Goal: Use online tool/utility: Utilize a website feature to perform a specific function

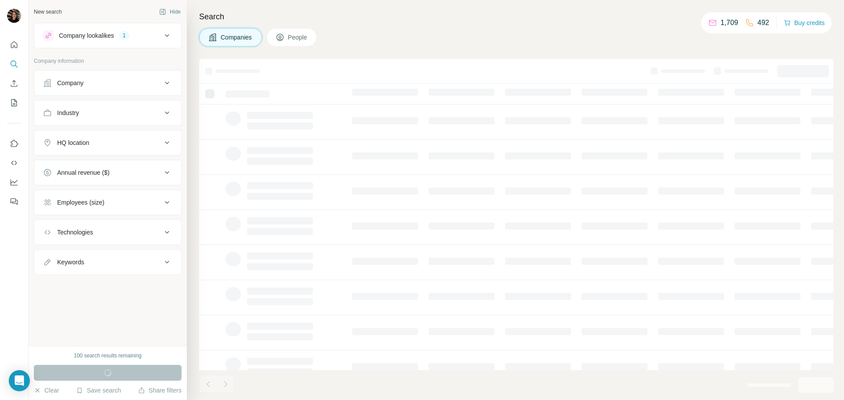
click at [171, 45] on button "Company lookalikes 1" at bounding box center [107, 35] width 147 height 21
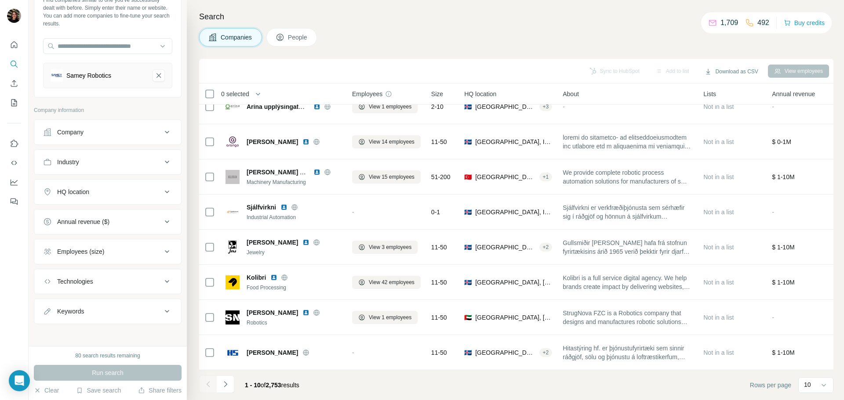
scroll to position [56, 0]
click at [105, 178] on div "HQ location" at bounding box center [108, 189] width 148 height 25
click at [105, 184] on button "HQ location" at bounding box center [107, 189] width 147 height 21
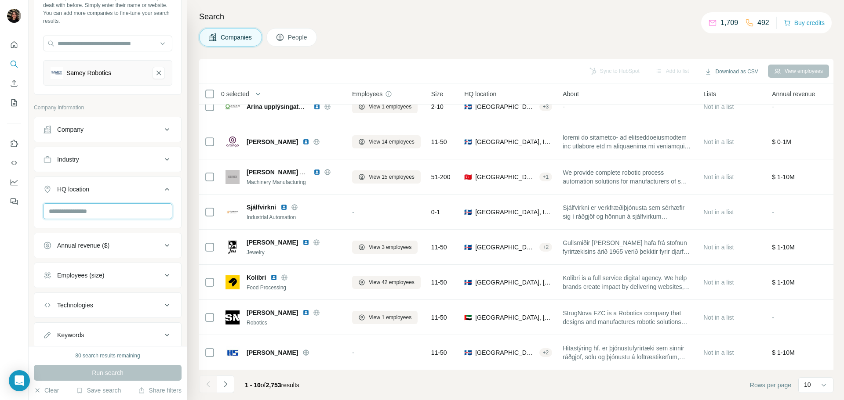
click at [94, 218] on input "text" at bounding box center [107, 211] width 129 height 16
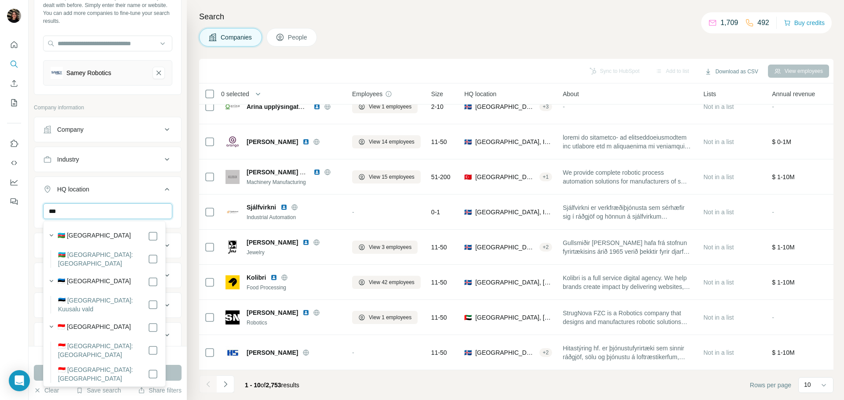
drag, startPoint x: 88, startPoint y: 216, endPoint x: 31, endPoint y: 210, distance: 57.1
click at [31, 210] on div "New search Hide Company lookalikes 1 Find companies similar to one you've succe…" at bounding box center [108, 173] width 158 height 346
type input "********"
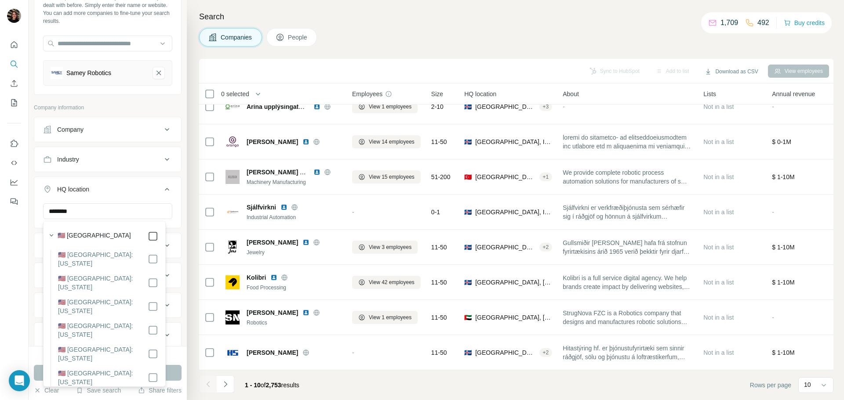
click at [151, 239] on icon at bounding box center [153, 236] width 11 height 11
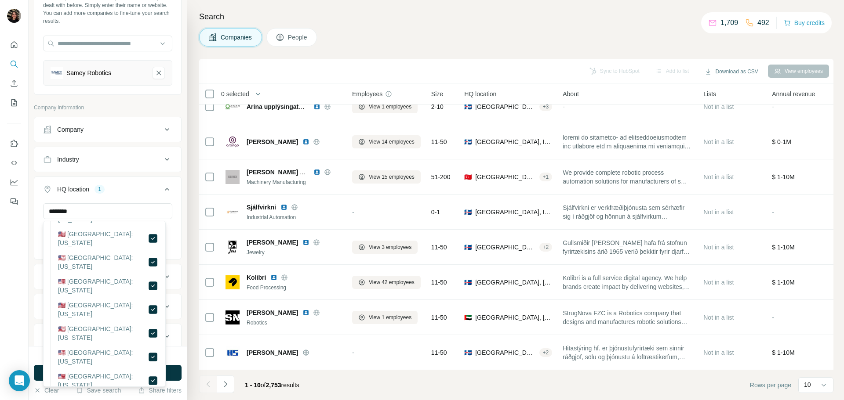
scroll to position [925, 0]
click at [14, 283] on div at bounding box center [14, 200] width 29 height 400
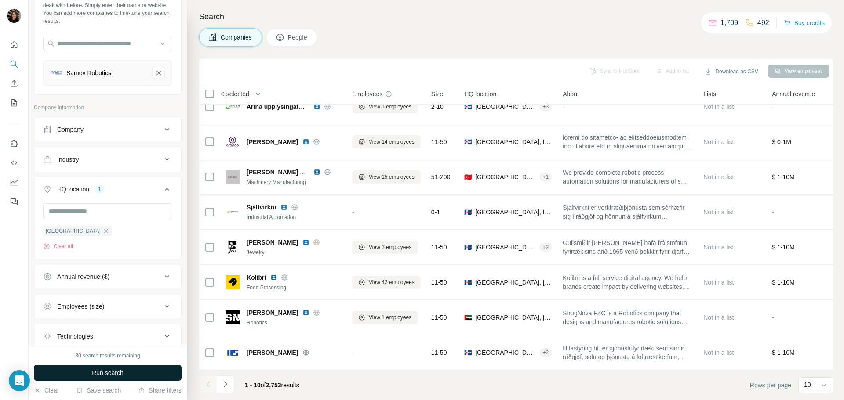
click at [154, 373] on button "Run search" at bounding box center [108, 373] width 148 height 16
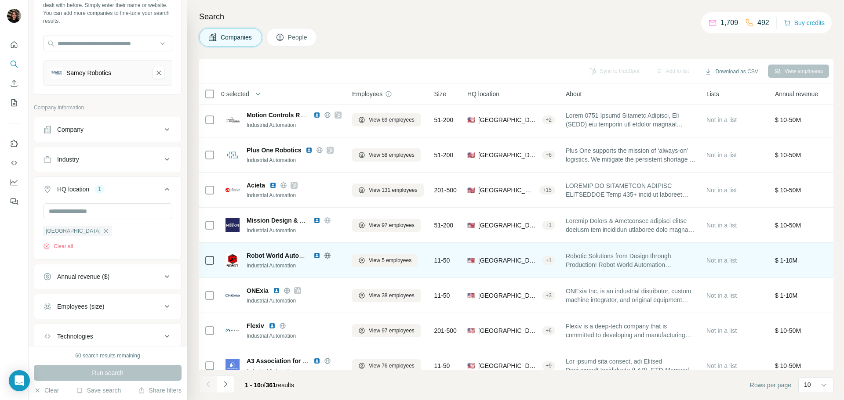
scroll to position [0, 0]
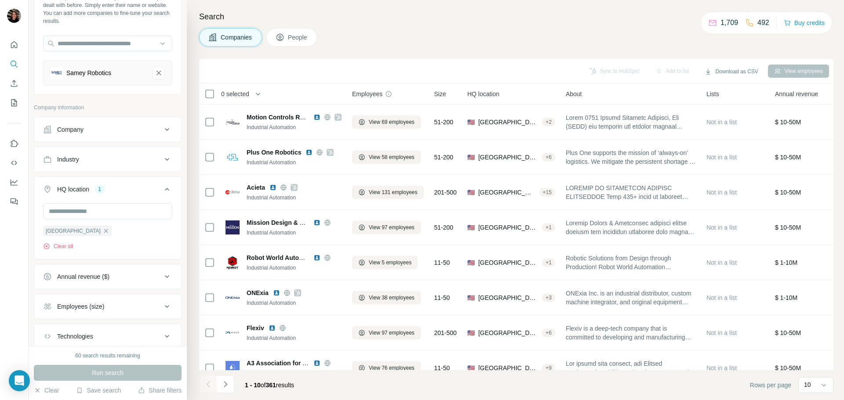
click at [79, 152] on button "Industry" at bounding box center [107, 159] width 147 height 21
click at [84, 182] on input at bounding box center [103, 182] width 109 height 10
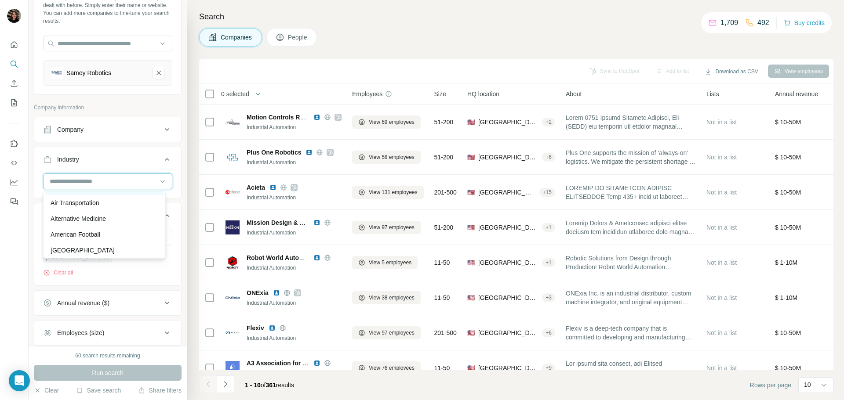
scroll to position [176, 0]
click at [81, 231] on div "AgTech" at bounding box center [105, 231] width 108 height 9
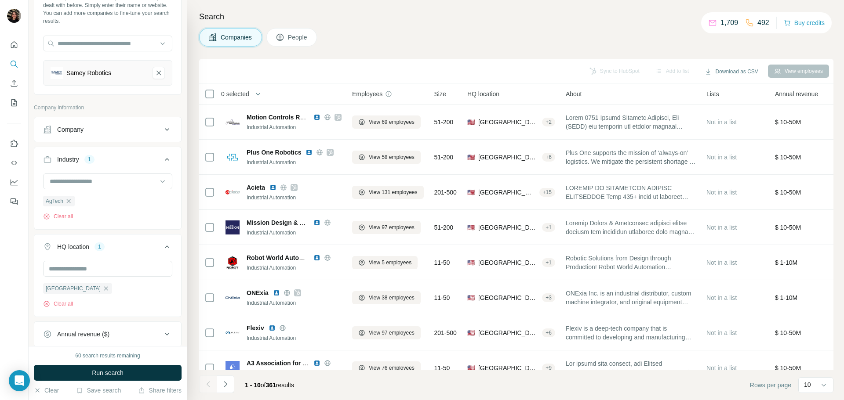
click at [98, 376] on span "Run search" at bounding box center [108, 373] width 32 height 9
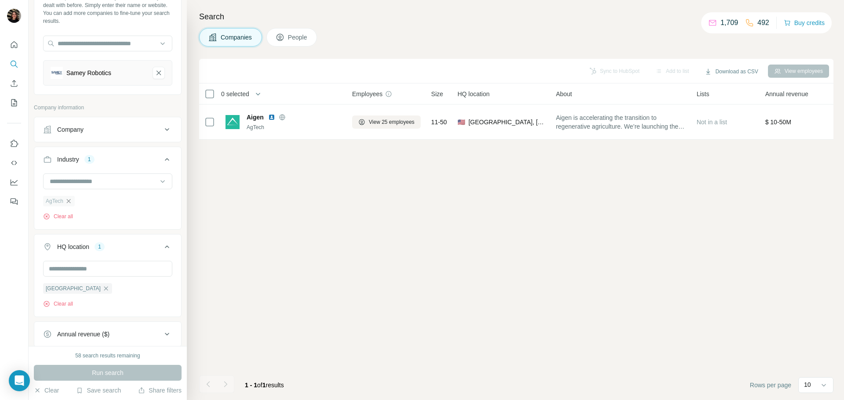
click at [72, 201] on icon "button" at bounding box center [68, 201] width 7 height 7
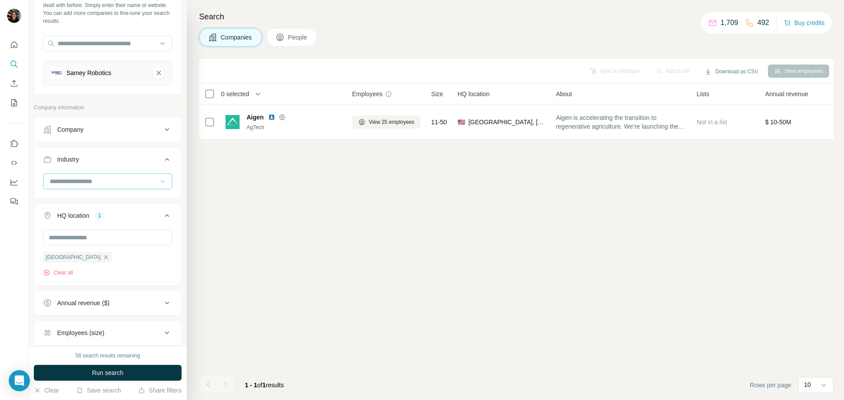
click at [141, 181] on input at bounding box center [103, 182] width 109 height 10
click at [94, 227] on div "Bakery" at bounding box center [105, 222] width 108 height 9
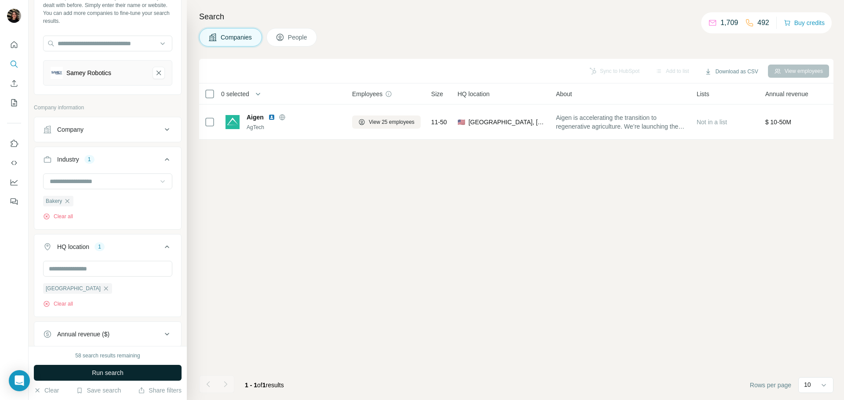
click at [100, 374] on span "Run search" at bounding box center [108, 373] width 32 height 9
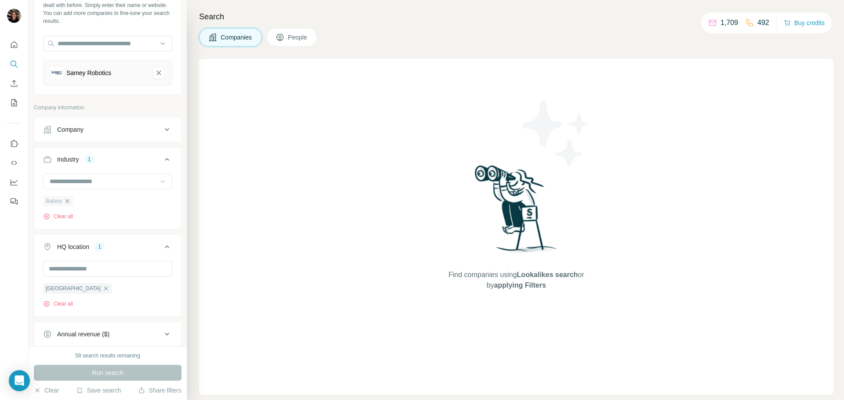
click at [69, 199] on icon "button" at bounding box center [67, 201] width 7 height 7
